Goal: Transaction & Acquisition: Purchase product/service

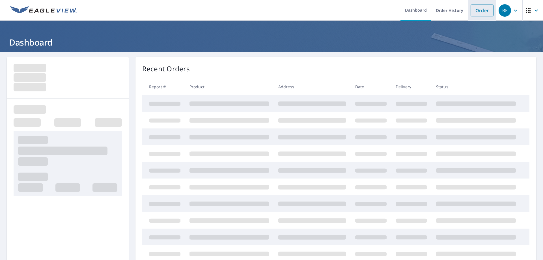
click at [474, 12] on link "Order" at bounding box center [482, 11] width 23 height 12
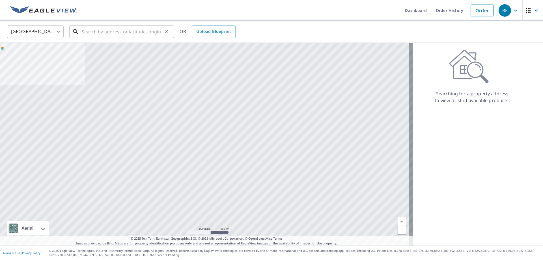
click at [100, 35] on input "text" at bounding box center [122, 32] width 81 height 16
paste input "[GEOGRAPHIC_DATA][PERSON_NAME], [GEOGRAPHIC_DATA]"
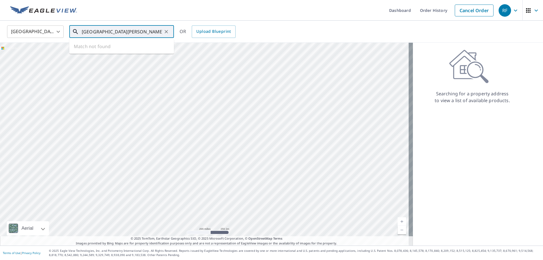
scroll to position [0, 28]
click at [107, 46] on span "428 [PERSON_NAME][GEOGRAPHIC_DATA]" at bounding box center [125, 52] width 89 height 14
type input "[STREET_ADDRESS][PERSON_NAME]"
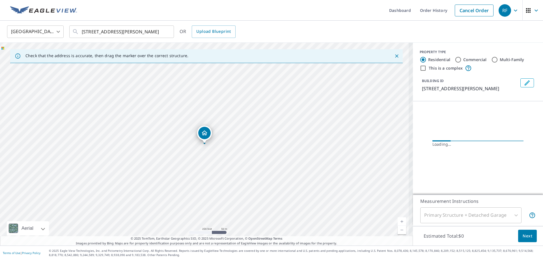
scroll to position [0, 0]
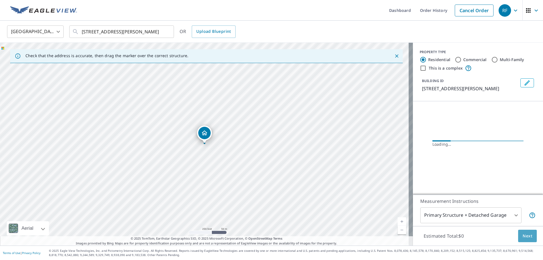
click at [523, 235] on span "Next" at bounding box center [528, 236] width 10 height 7
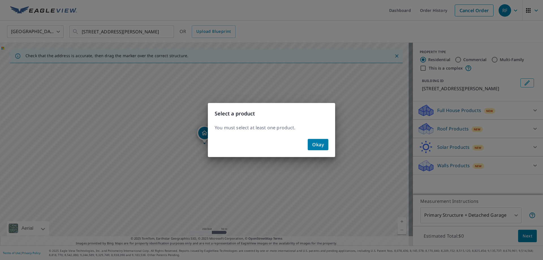
click at [320, 144] on span "Okay" at bounding box center [318, 145] width 12 height 8
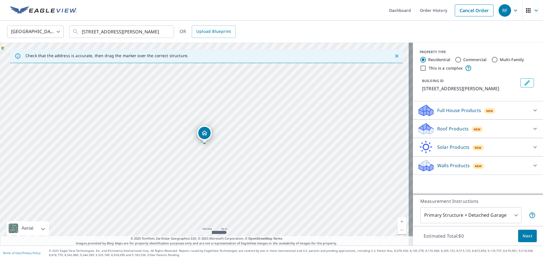
click at [486, 133] on div "Roof Products New" at bounding box center [473, 128] width 111 height 13
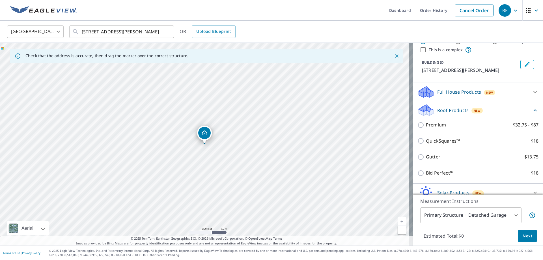
scroll to position [28, 0]
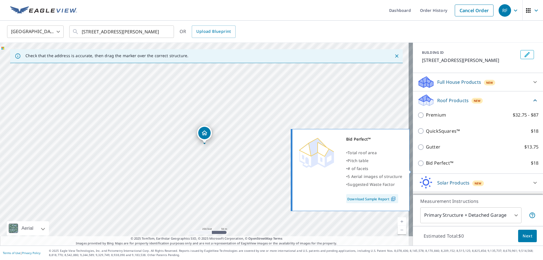
click at [441, 167] on p "Bid Perfect™" at bounding box center [439, 163] width 27 height 7
click at [426, 167] on input "Bid Perfect™ $18" at bounding box center [422, 163] width 8 height 7
checkbox input "true"
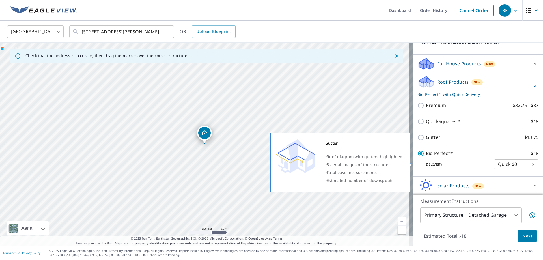
scroll to position [57, 0]
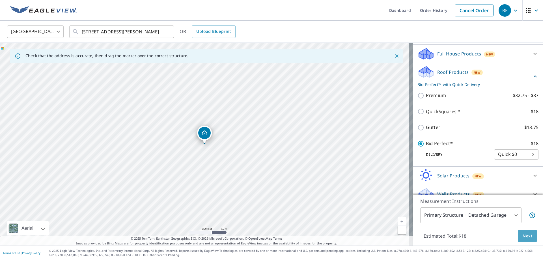
click at [524, 236] on span "Next" at bounding box center [528, 236] width 10 height 7
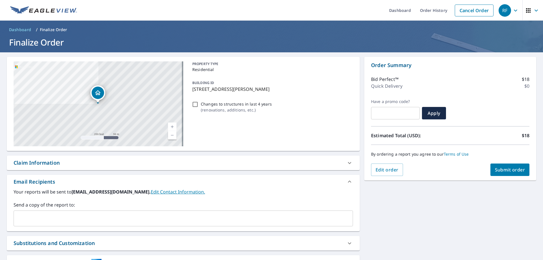
click at [514, 170] on span "Submit order" at bounding box center [510, 170] width 30 height 6
